Goal: Entertainment & Leisure: Browse casually

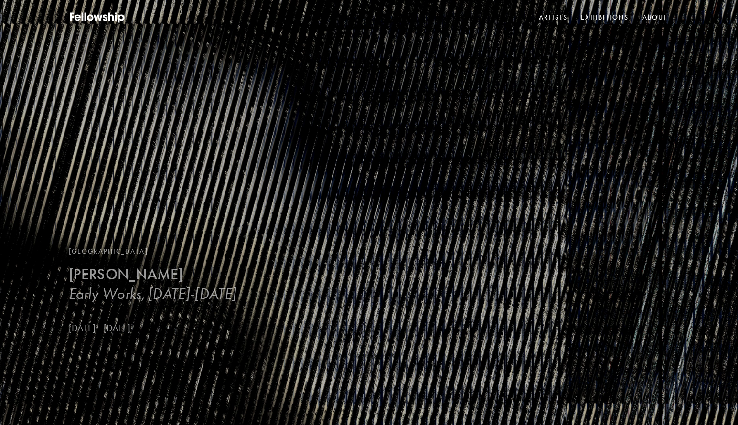
click at [114, 284] on b "[PERSON_NAME]" at bounding box center [126, 274] width 114 height 19
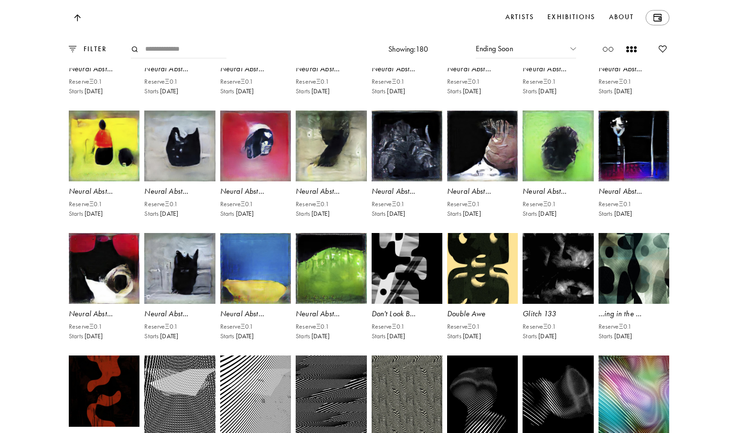
scroll to position [3396, 0]
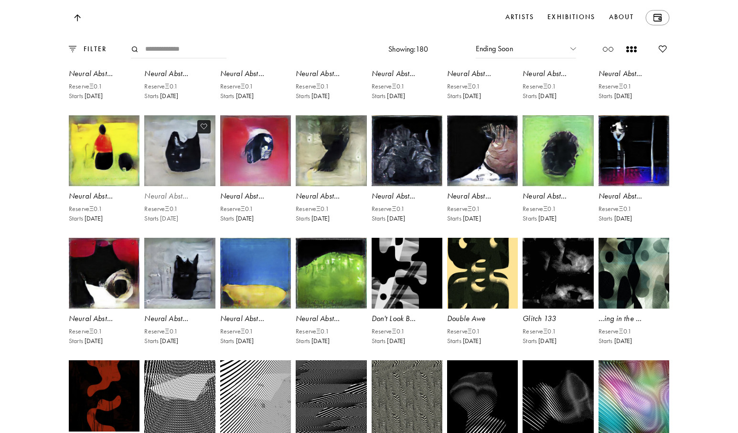
click at [175, 187] on img at bounding box center [179, 150] width 73 height 73
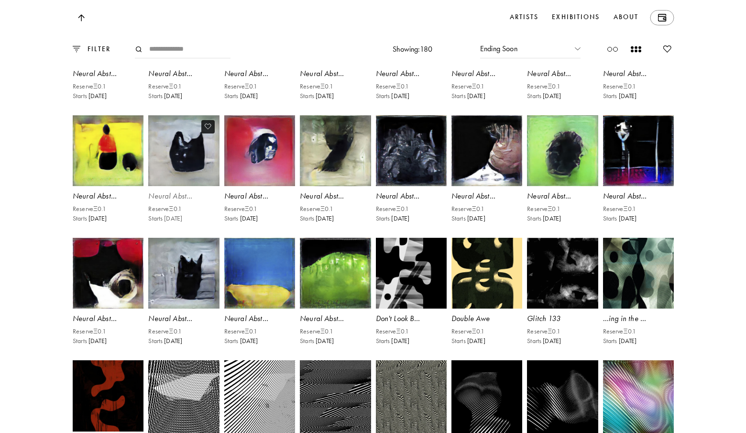
scroll to position [3410, 0]
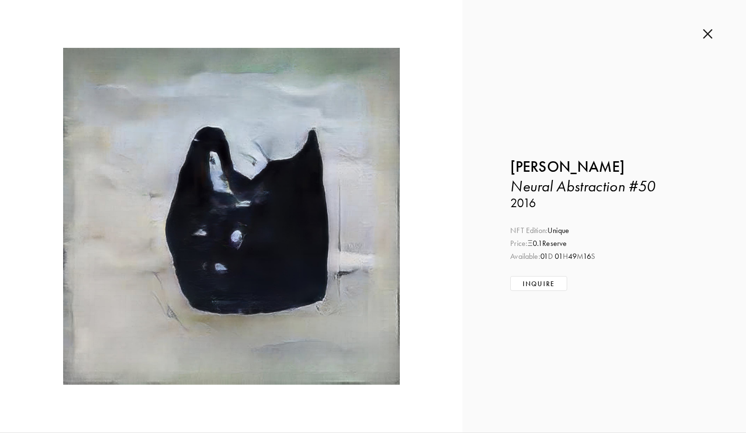
click at [706, 33] on img at bounding box center [708, 34] width 10 height 11
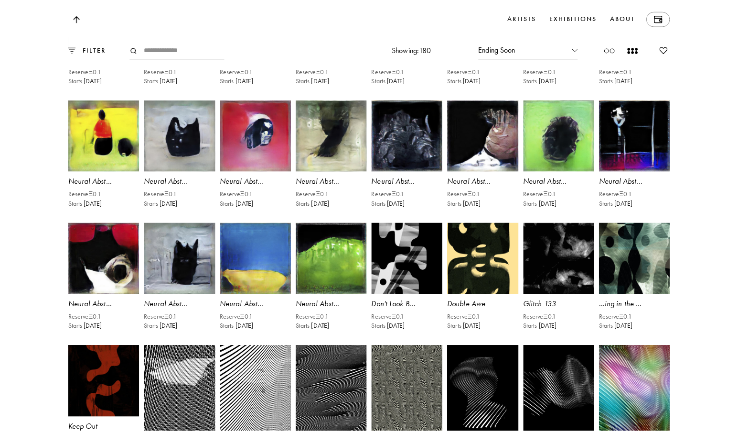
scroll to position [3396, 0]
